Goal: Information Seeking & Learning: Learn about a topic

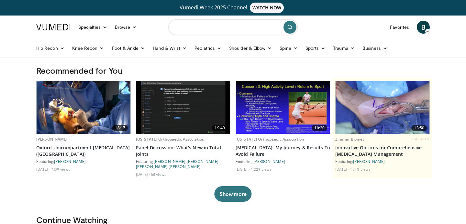
click at [214, 27] on input "Search topics, interventions" at bounding box center [232, 27] width 129 height 16
type input "**********"
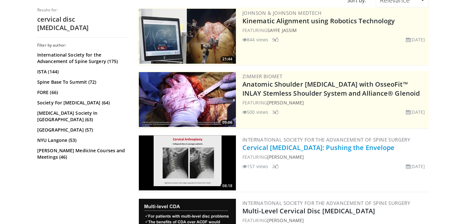
scroll to position [117, 0]
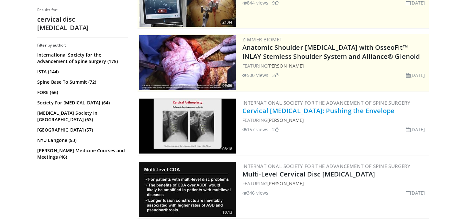
click at [295, 110] on link "Cervical [MEDICAL_DATA]: Pushing the Envelope" at bounding box center [318, 110] width 152 height 9
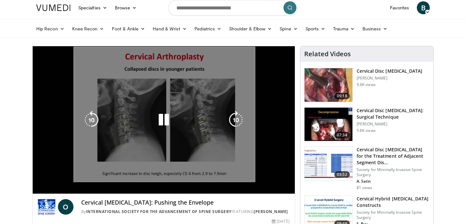
scroll to position [19, 0]
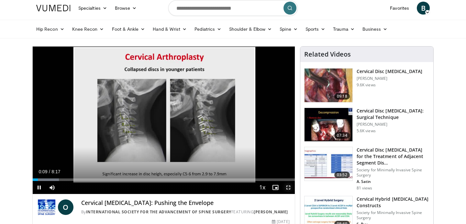
click at [289, 188] on span "Video Player" at bounding box center [288, 187] width 13 height 13
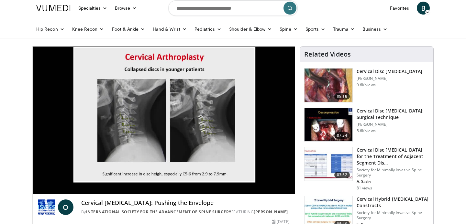
click at [369, 73] on h3 "Cervical Disc [MEDICAL_DATA]" at bounding box center [390, 71] width 66 height 6
